Goal: Task Accomplishment & Management: Use online tool/utility

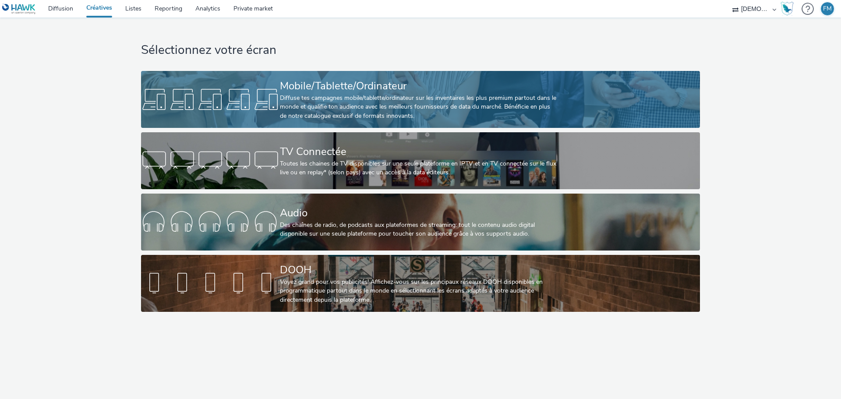
click at [318, 78] on div "Mobile/Tablette/Ordinateur" at bounding box center [419, 85] width 278 height 15
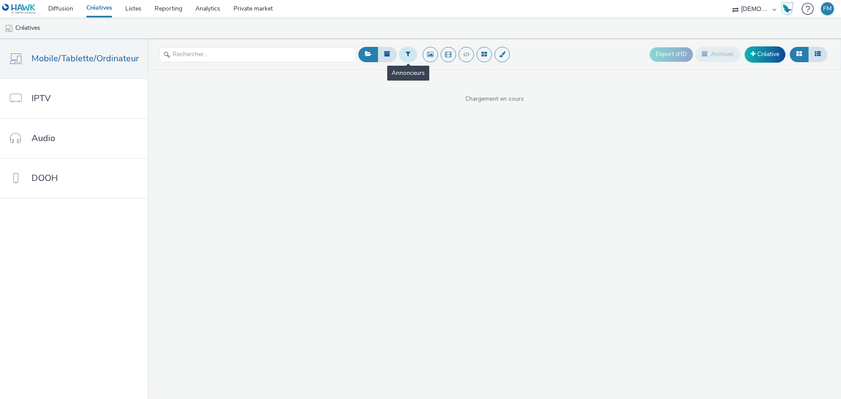
click at [409, 57] on button at bounding box center [408, 54] width 18 height 15
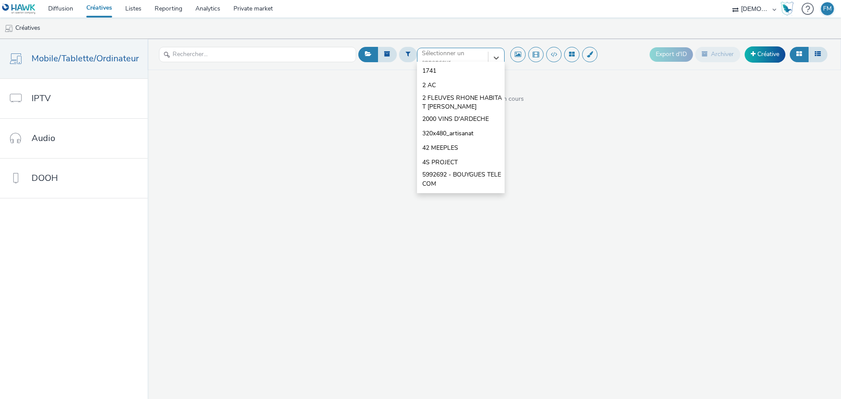
click at [445, 62] on div "option 1741 focused, 1 of 10. 10 results available. Use Up and Down to choose o…" at bounding box center [461, 55] width 88 height 14
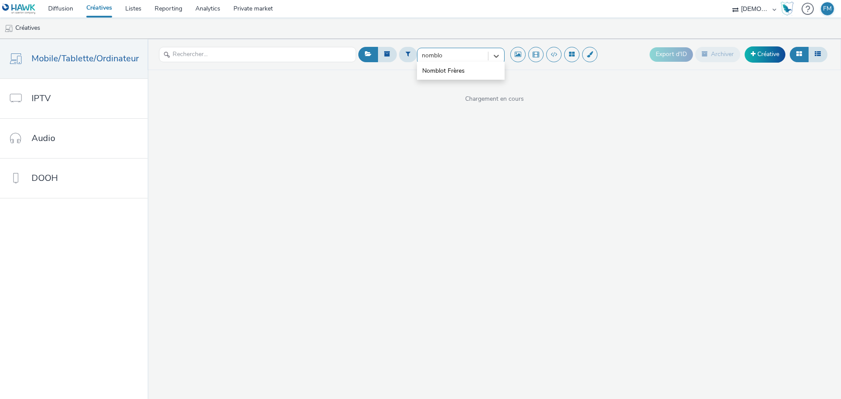
type input "nomblo"
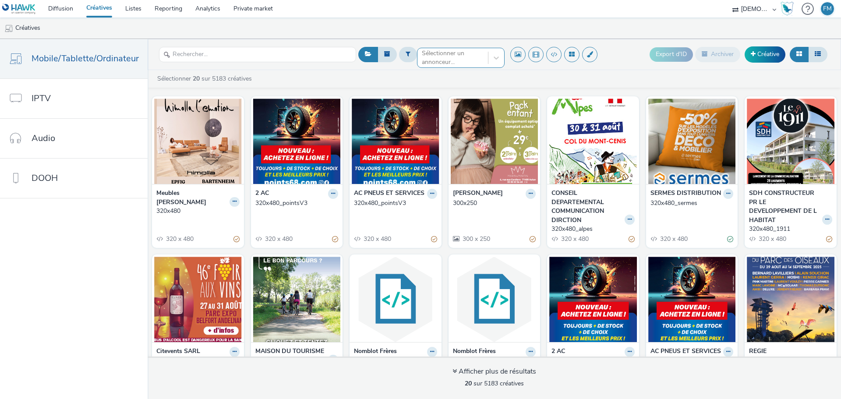
click at [452, 60] on div at bounding box center [453, 58] width 62 height 11
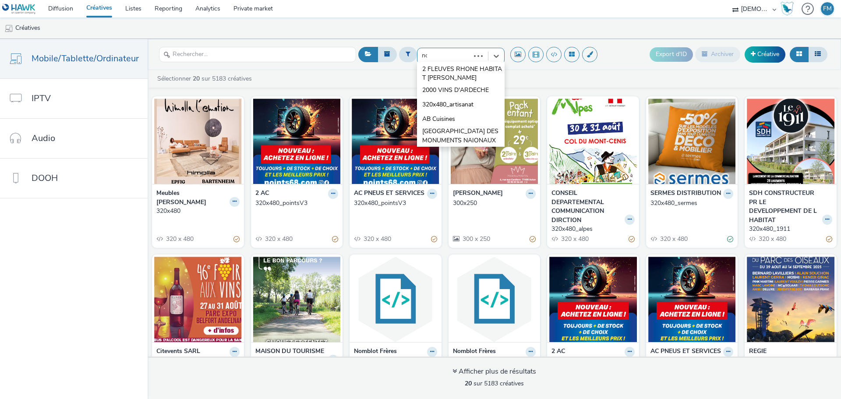
type input "nom"
click at [450, 130] on span "Nomblot Frères" at bounding box center [443, 133] width 42 height 9
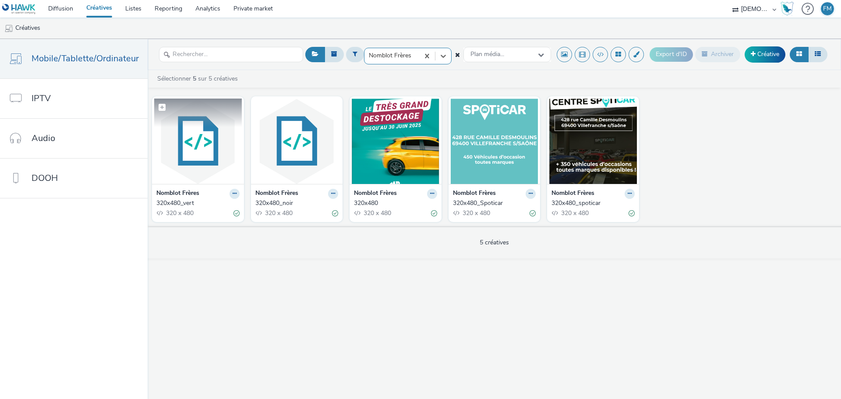
click at [205, 160] on img at bounding box center [198, 141] width 88 height 85
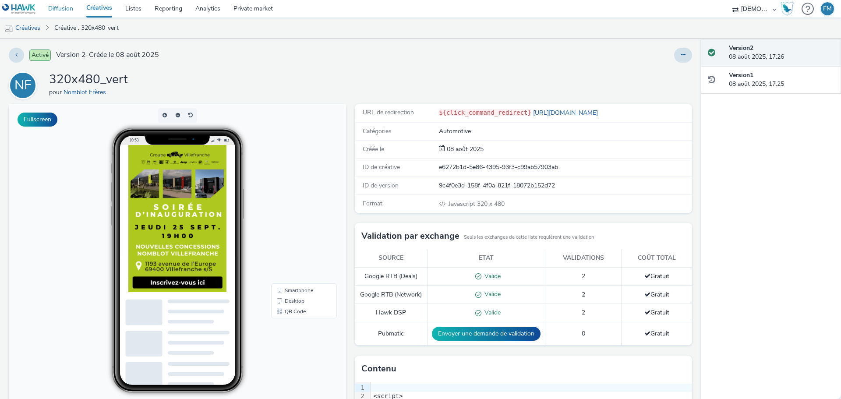
click at [71, 12] on link "Diffusion" at bounding box center [61, 9] width 38 height 18
